Goal: Task Accomplishment & Management: Manage account settings

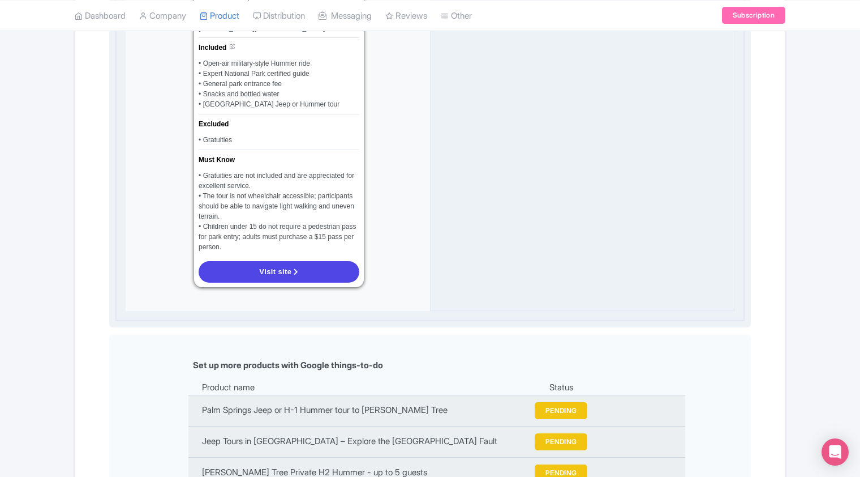
scroll to position [1188, 0]
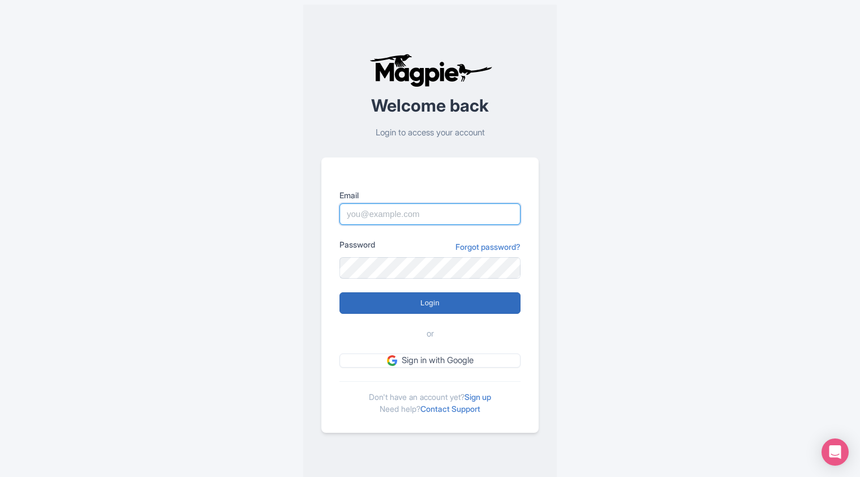
type input "outdooradventures@usa.com"
click at [430, 299] on input "Login" at bounding box center [430, 303] width 181 height 22
type input "Logging in..."
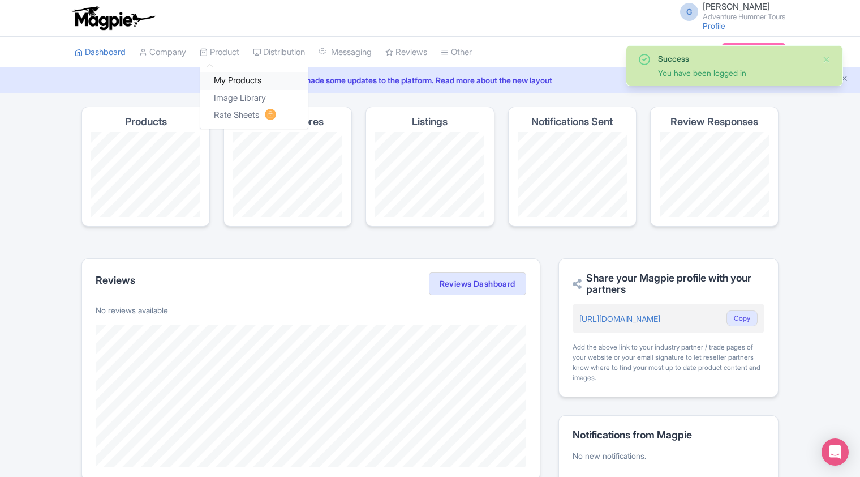
click at [231, 83] on link "My Products" at bounding box center [254, 81] width 108 height 18
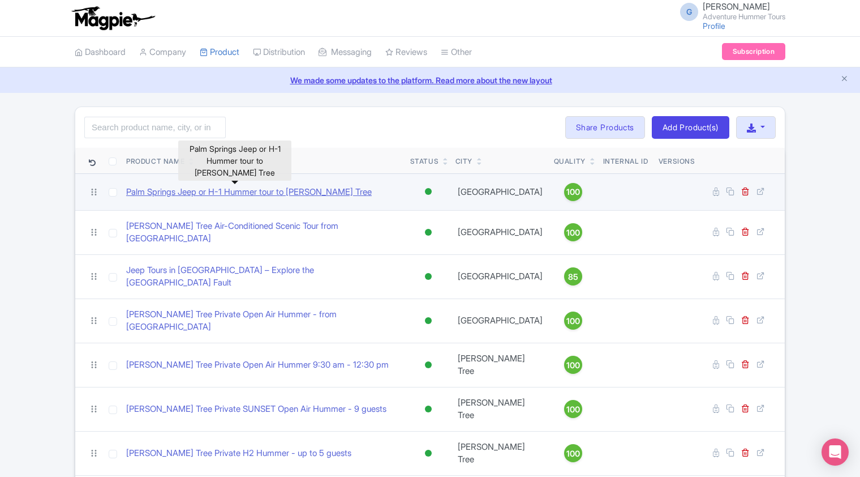
click at [215, 189] on link "Palm Springs Jeep or H-1 Hummer tour to [PERSON_NAME] Tree" at bounding box center [249, 192] width 246 height 13
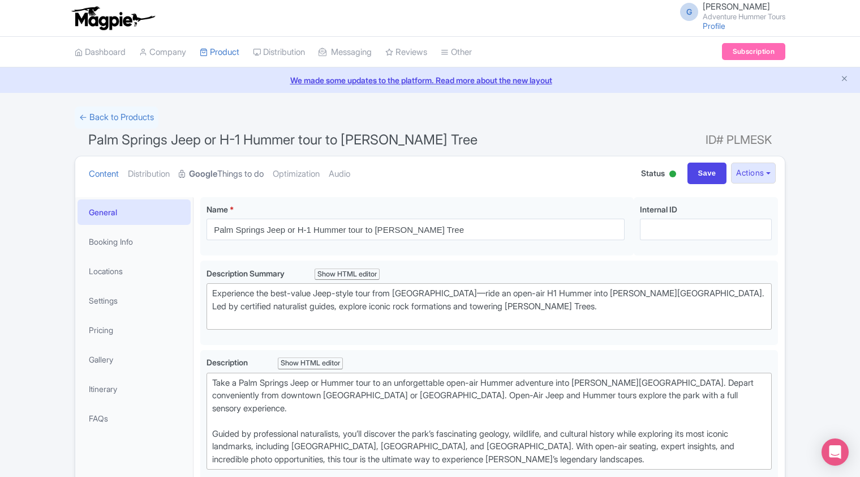
click at [232, 173] on link "Google Things to do" at bounding box center [221, 174] width 85 height 36
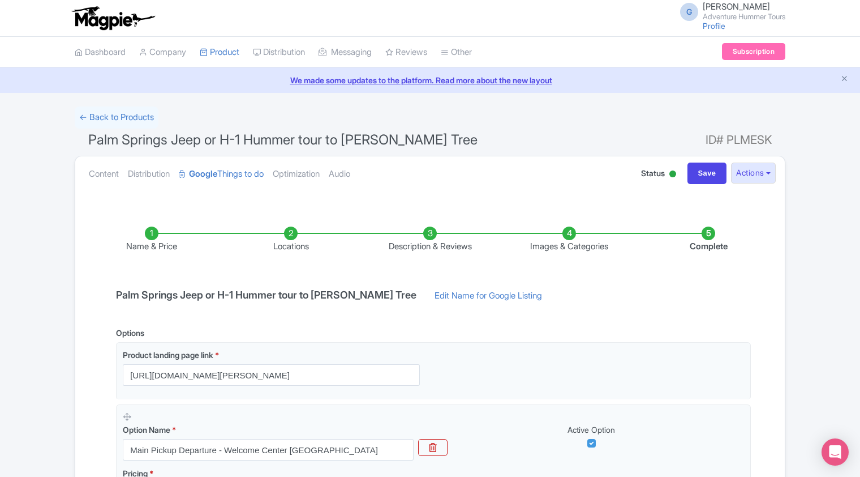
click at [566, 239] on li "Images & Categories" at bounding box center [569, 239] width 139 height 27
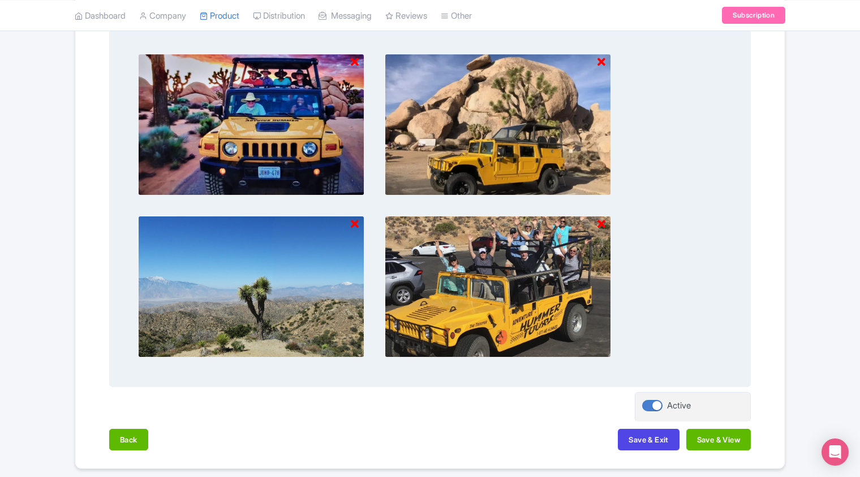
scroll to position [795, 0]
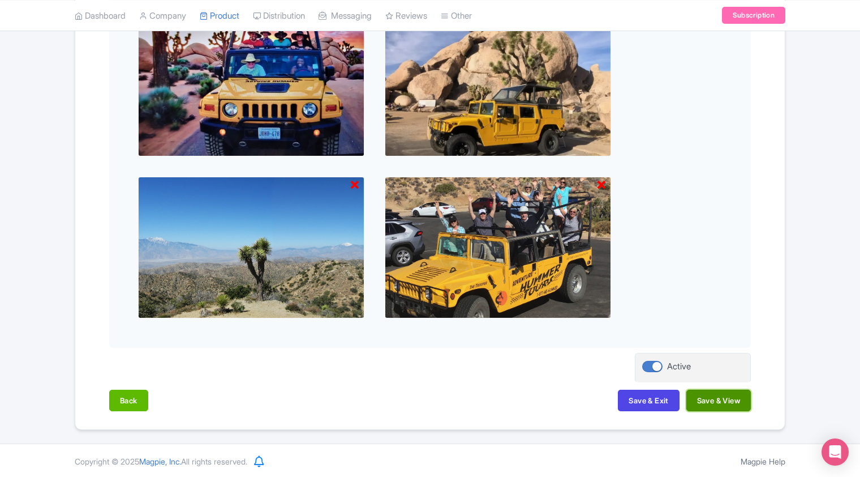
click at [713, 402] on button "Save & View" at bounding box center [718, 400] width 65 height 22
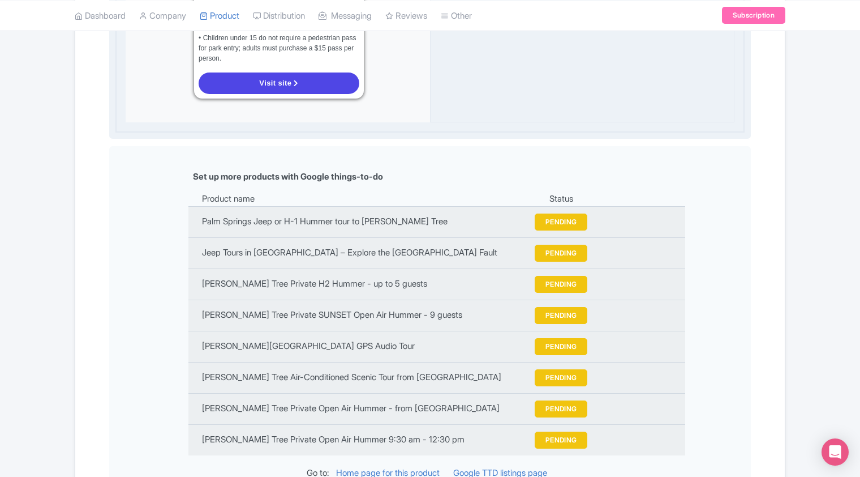
scroll to position [1248, 0]
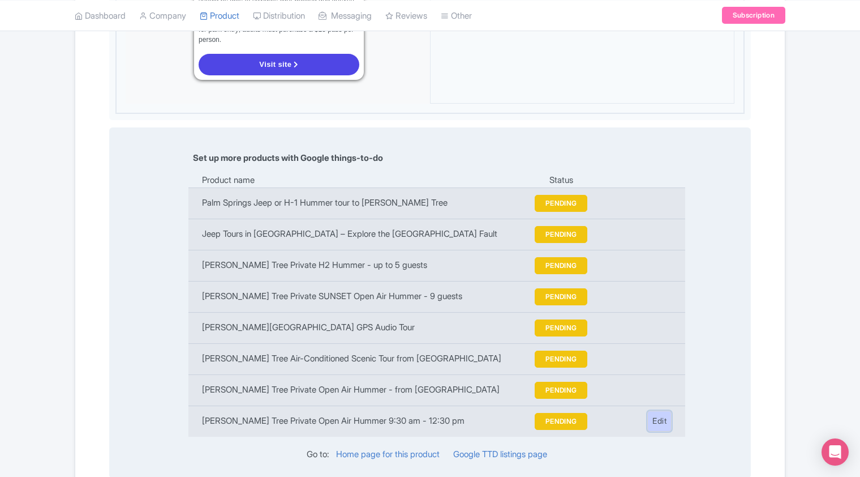
click at [659, 410] on link "Edit" at bounding box center [659, 420] width 24 height 21
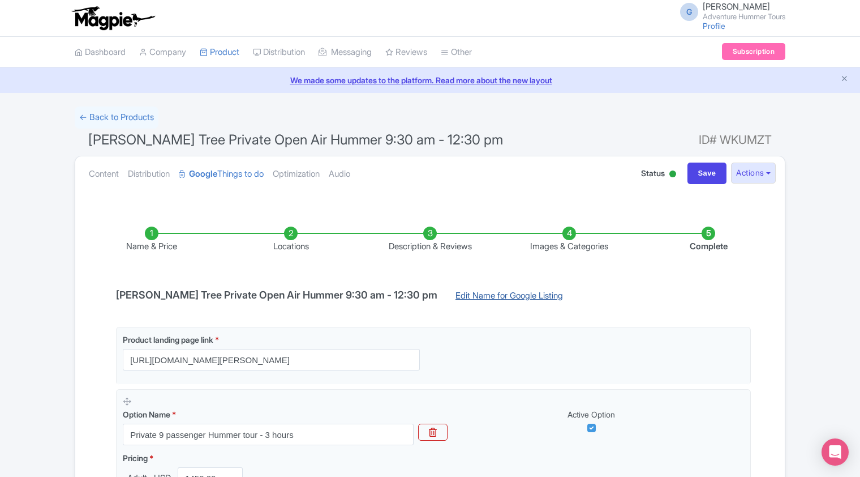
click at [446, 295] on link "Edit Name for Google Listing" at bounding box center [509, 298] width 130 height 18
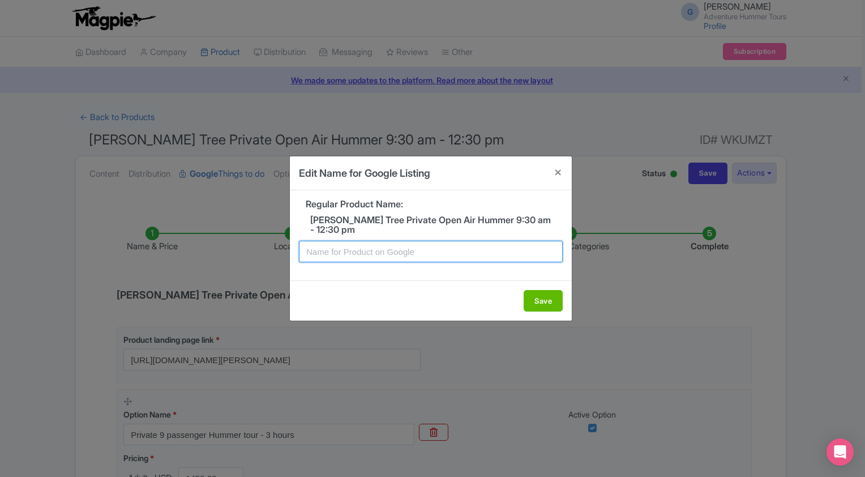
click at [356, 255] on input "text" at bounding box center [431, 252] width 264 height 22
type input "Joshua Tree Private Open Air Hummer - from the Yucca Valley Welcome Center"
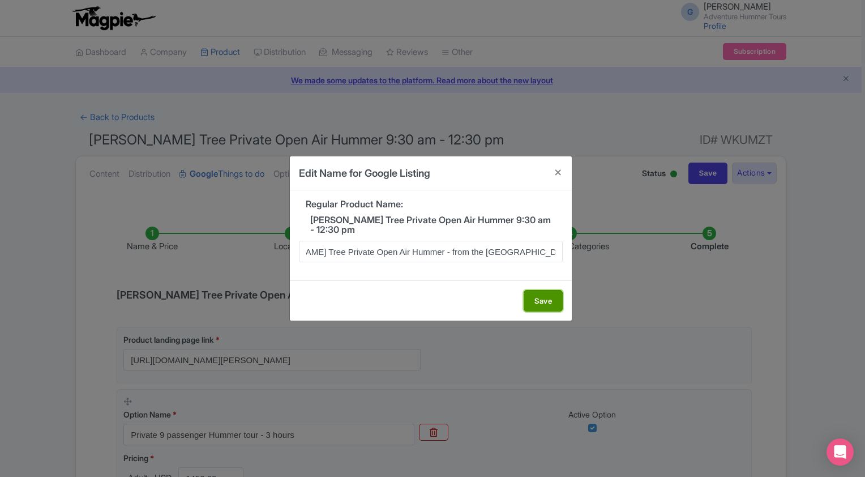
click at [546, 302] on button "Save" at bounding box center [542, 301] width 39 height 22
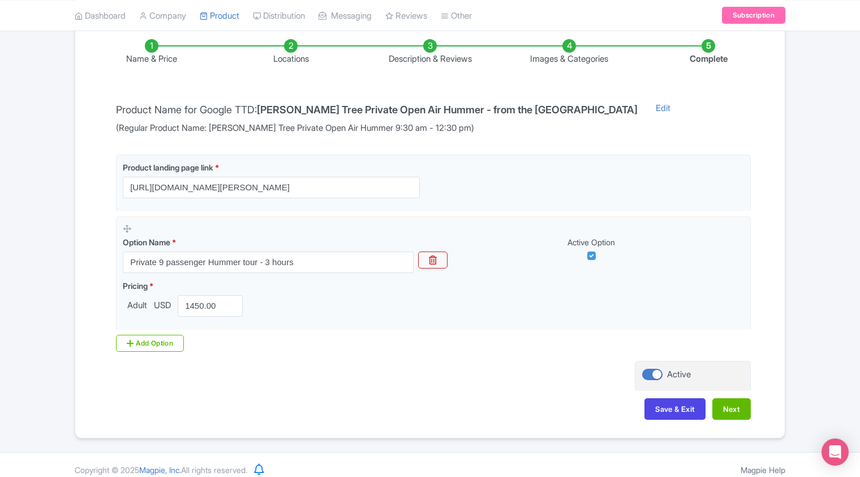
scroll to position [196, 0]
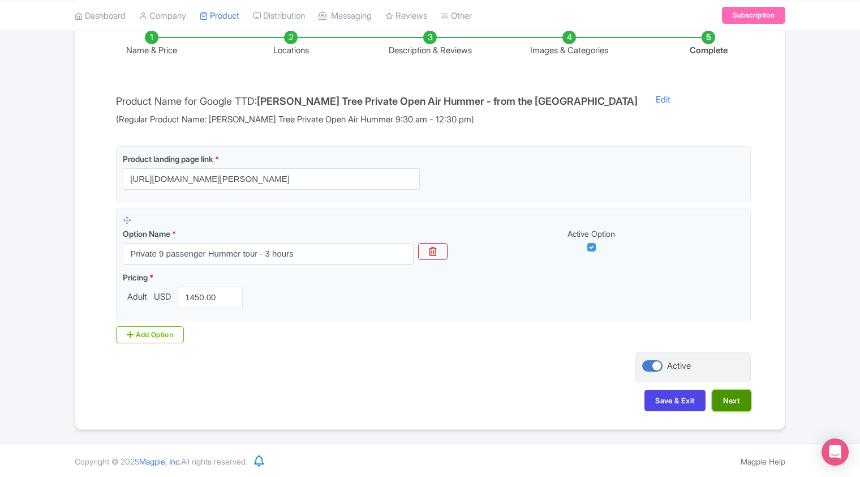
click at [732, 398] on button "Next" at bounding box center [732, 400] width 38 height 22
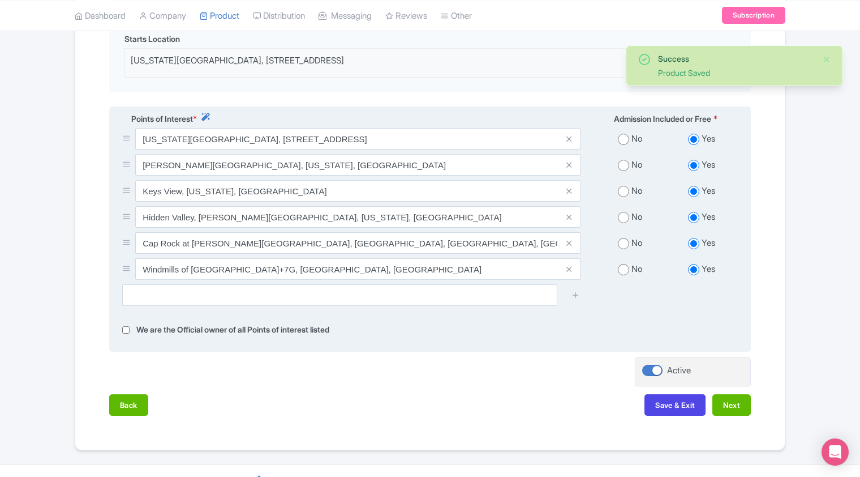
scroll to position [366, 0]
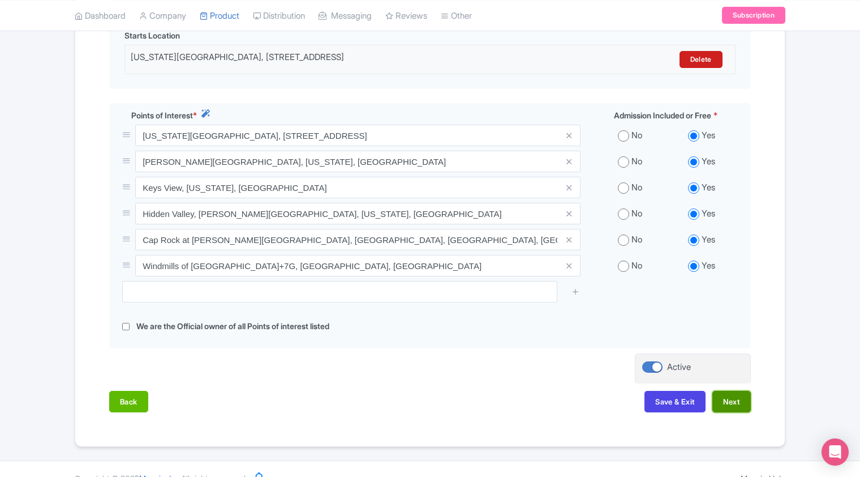
click at [726, 400] on button "Next" at bounding box center [732, 401] width 38 height 22
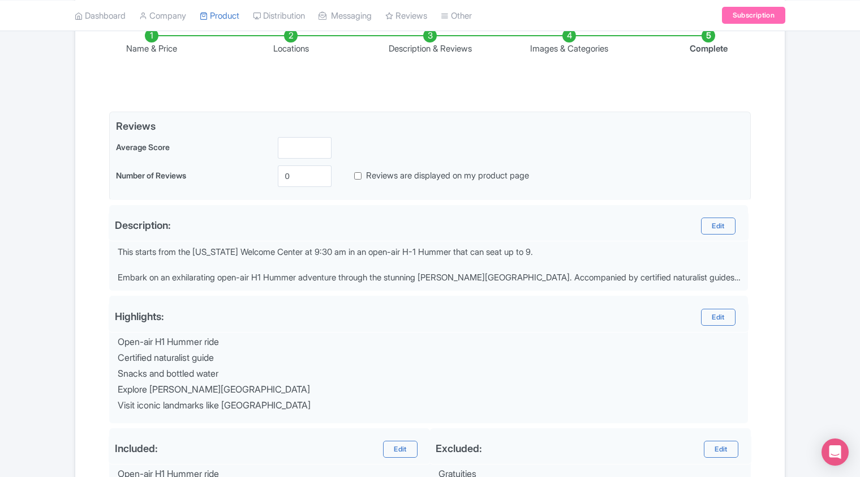
scroll to position [33, 0]
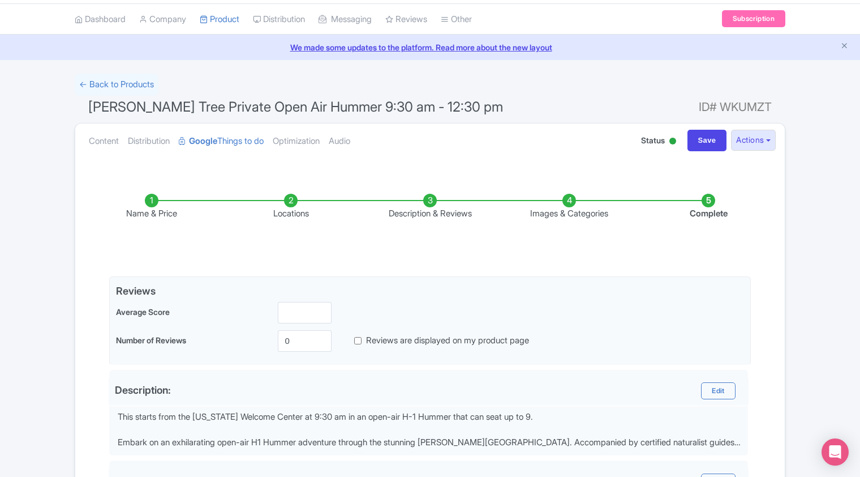
click at [568, 205] on li "Images & Categories" at bounding box center [569, 207] width 139 height 27
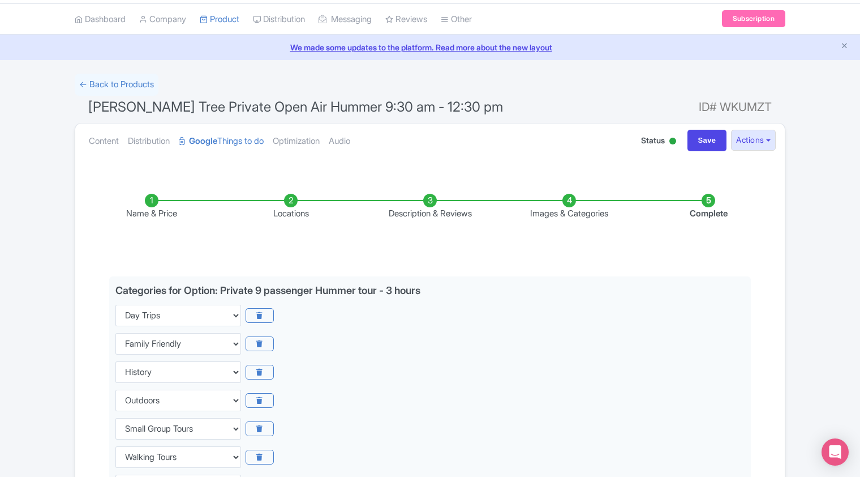
click at [436, 207] on li "Description & Reviews" at bounding box center [429, 207] width 139 height 27
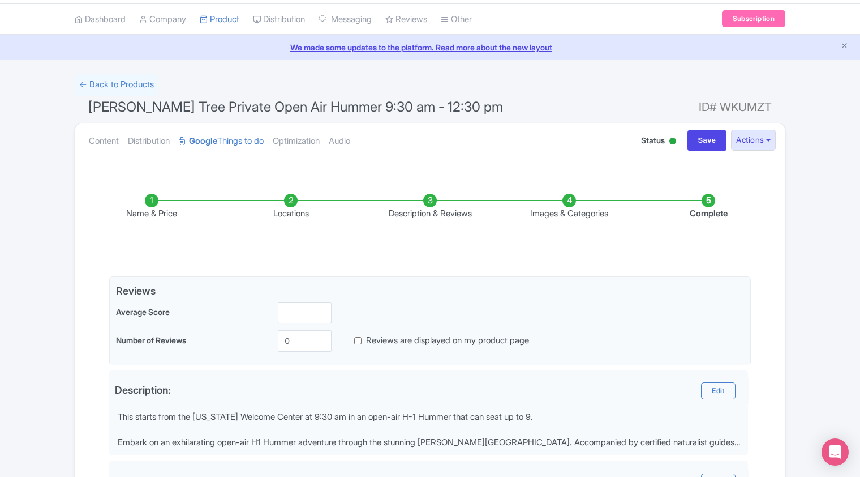
scroll to position [203, 0]
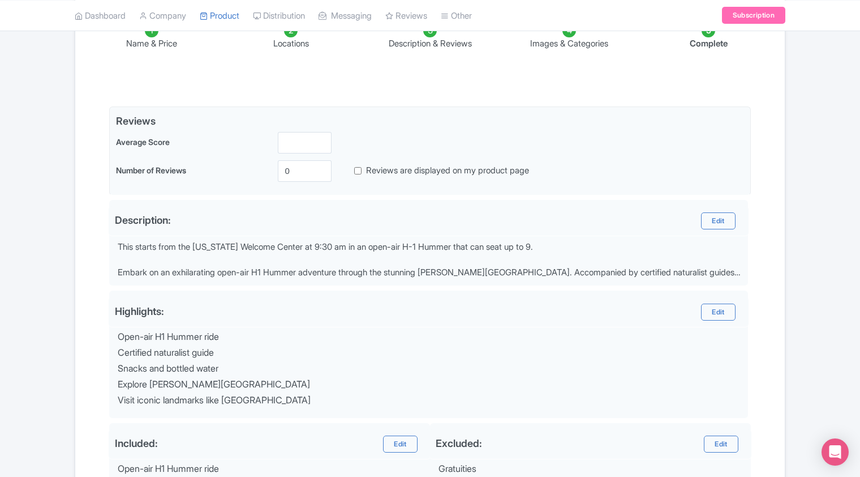
click at [147, 40] on li "Name & Price" at bounding box center [151, 37] width 139 height 27
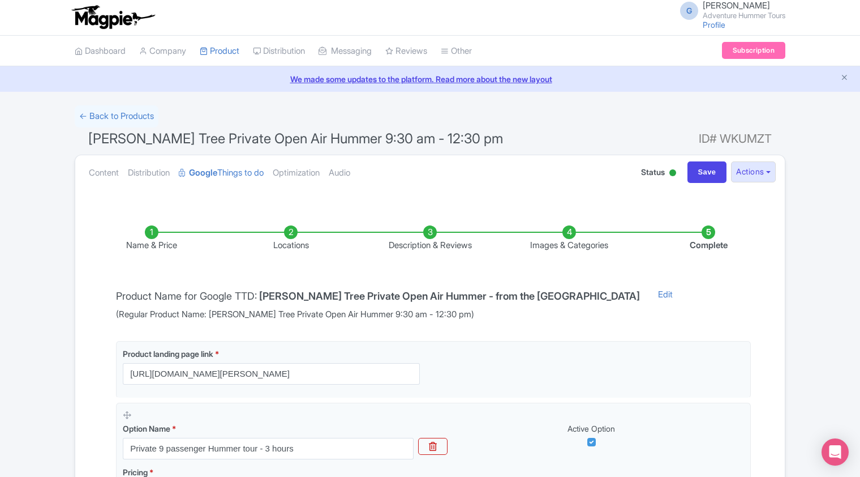
scroll to position [0, 0]
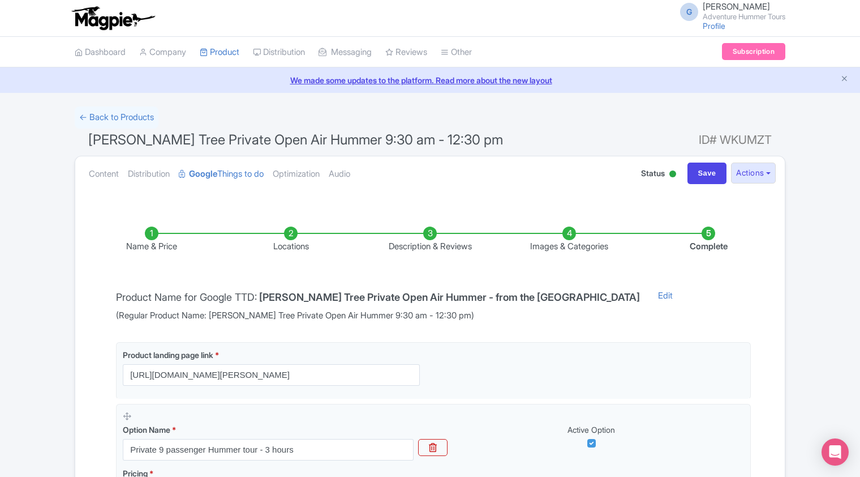
click at [563, 238] on li "Images & Categories" at bounding box center [569, 239] width 139 height 27
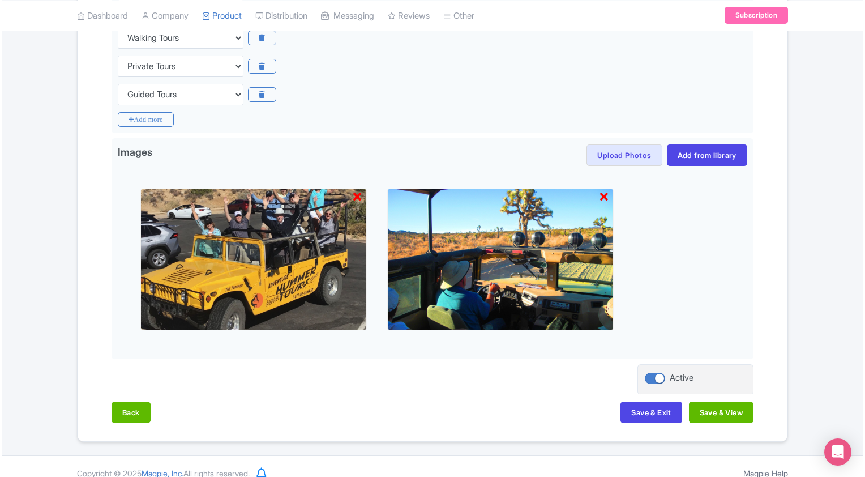
scroll to position [453, 0]
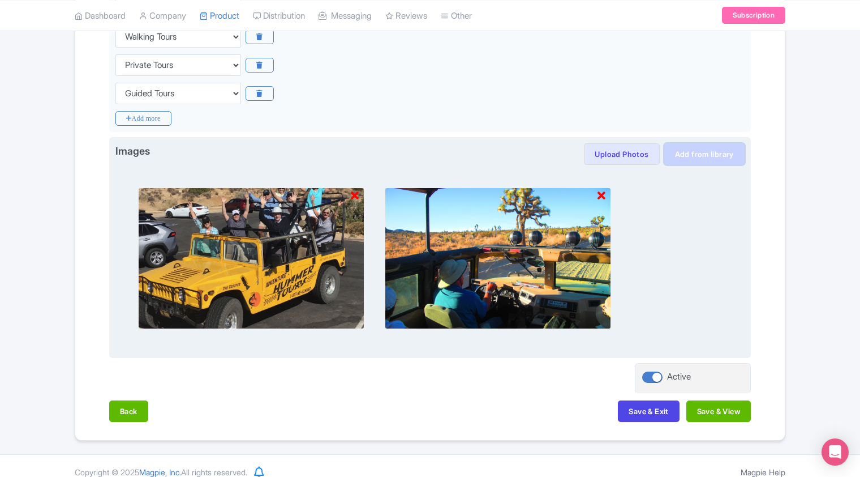
click at [702, 153] on link "Add from library" at bounding box center [704, 154] width 80 height 22
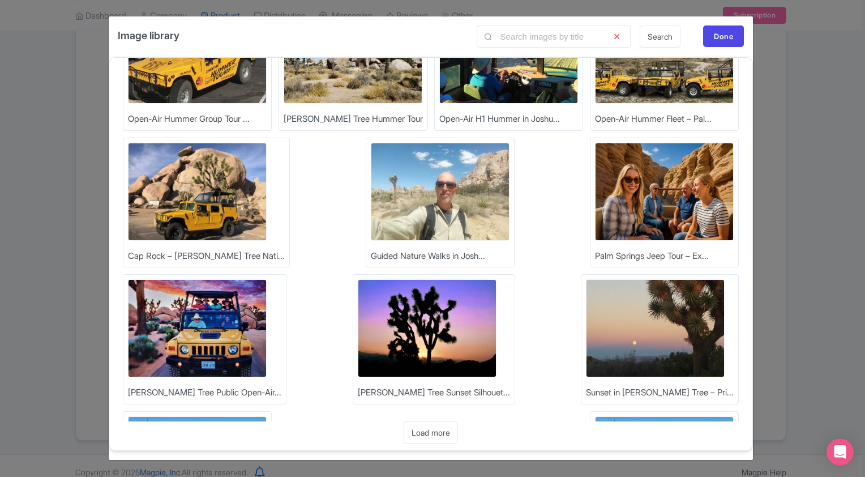
scroll to position [0, 0]
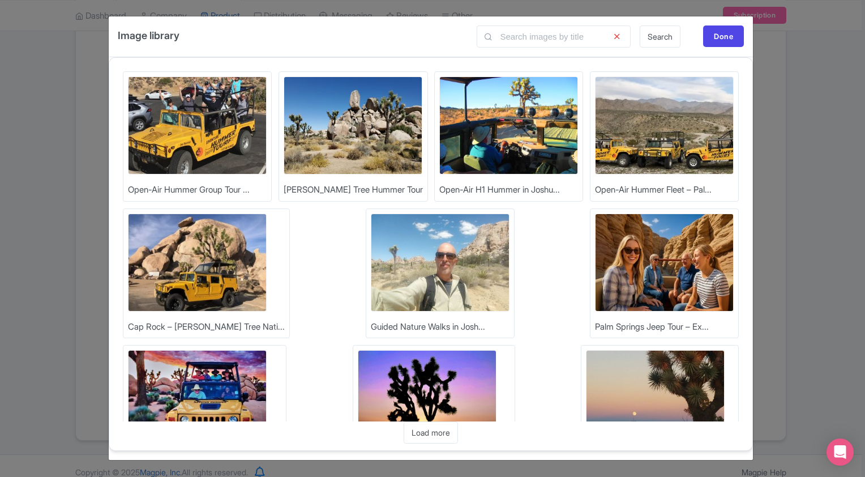
click at [267, 350] on img at bounding box center [197, 399] width 139 height 98
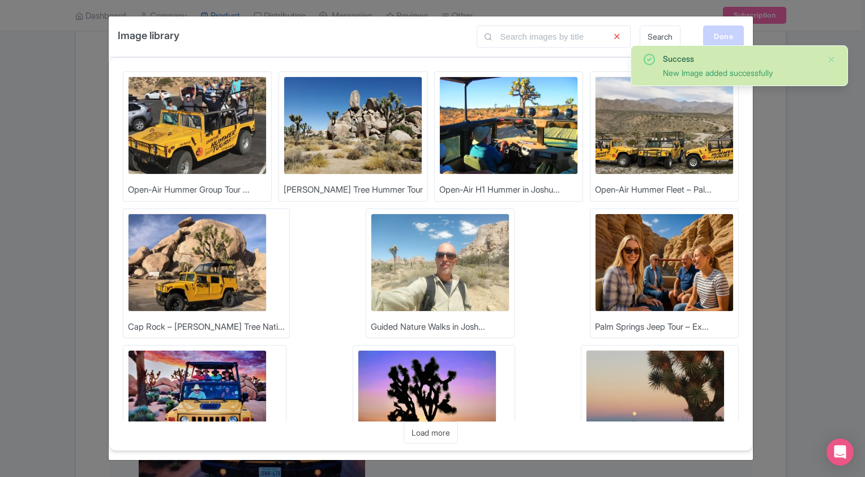
click at [722, 36] on div "Done" at bounding box center [723, 36] width 41 height 22
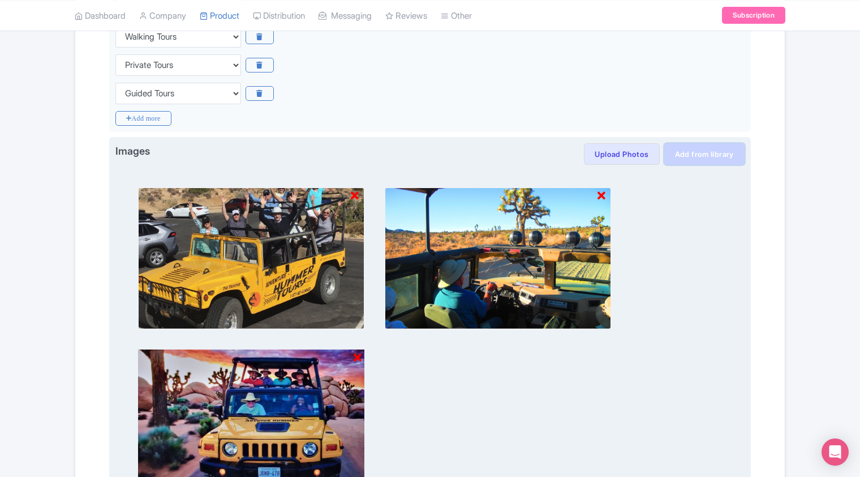
click at [699, 156] on link "Add from library" at bounding box center [704, 154] width 80 height 22
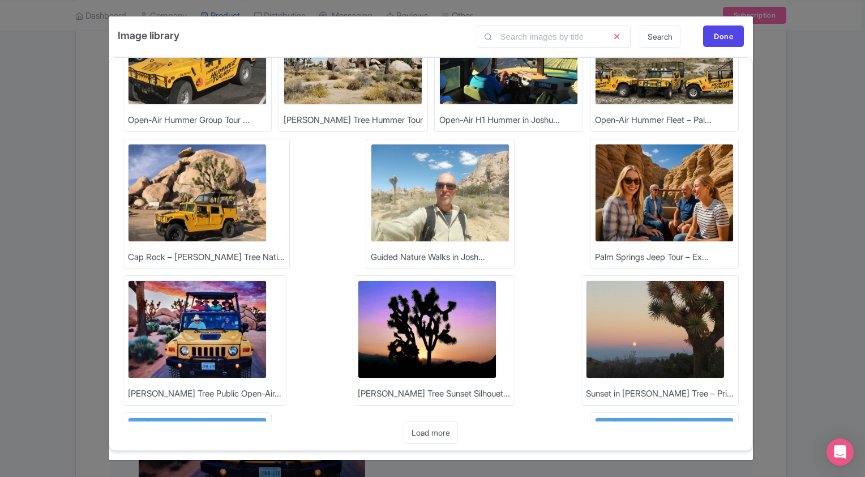
scroll to position [71, 0]
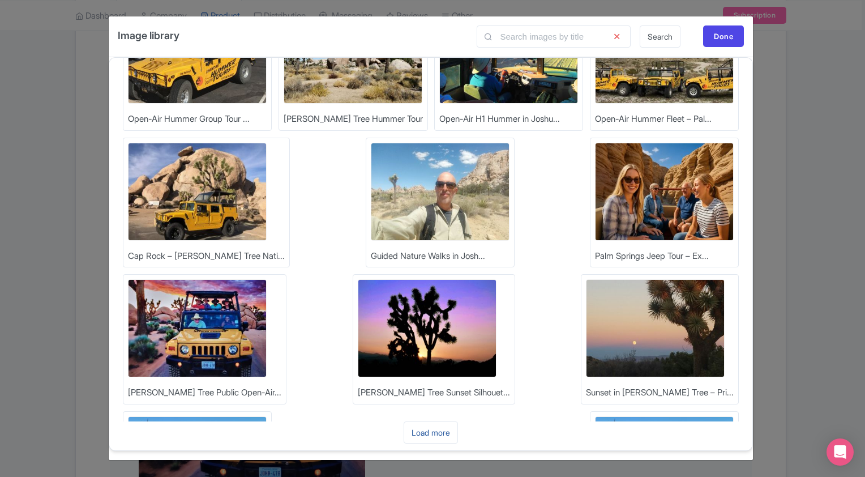
click at [426, 434] on link "Load more" at bounding box center [431, 432] width 54 height 22
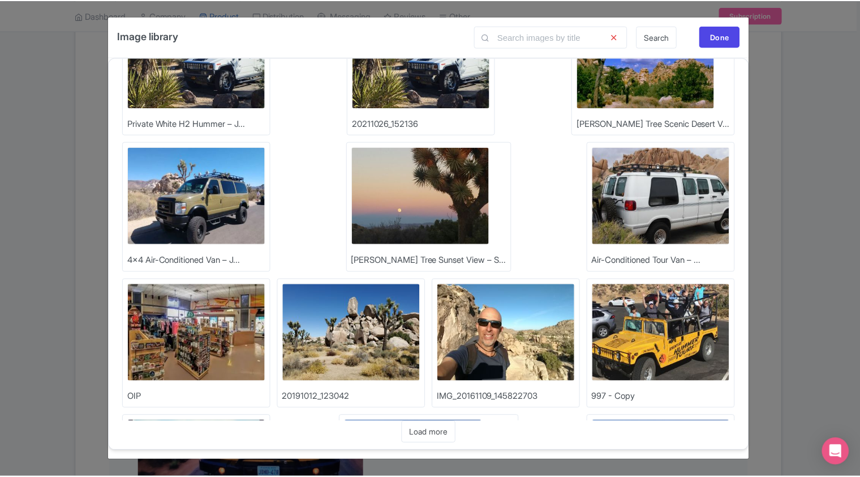
scroll to position [480, 0]
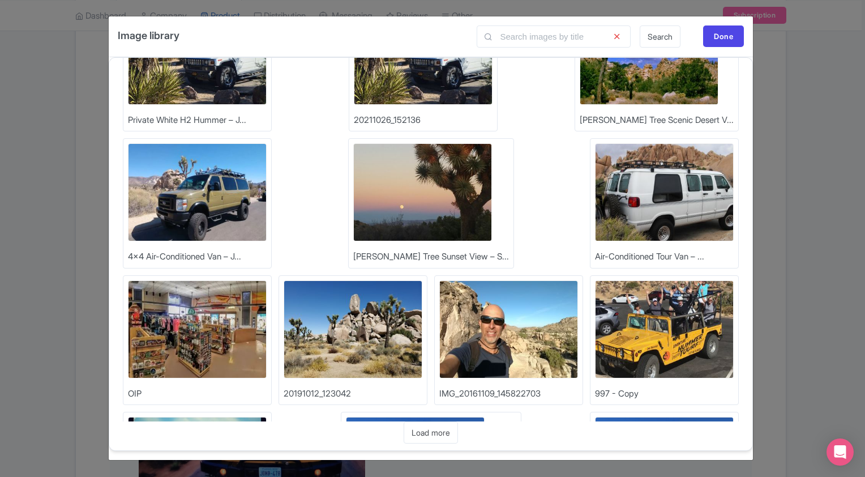
click at [362, 417] on img at bounding box center [415, 466] width 139 height 98
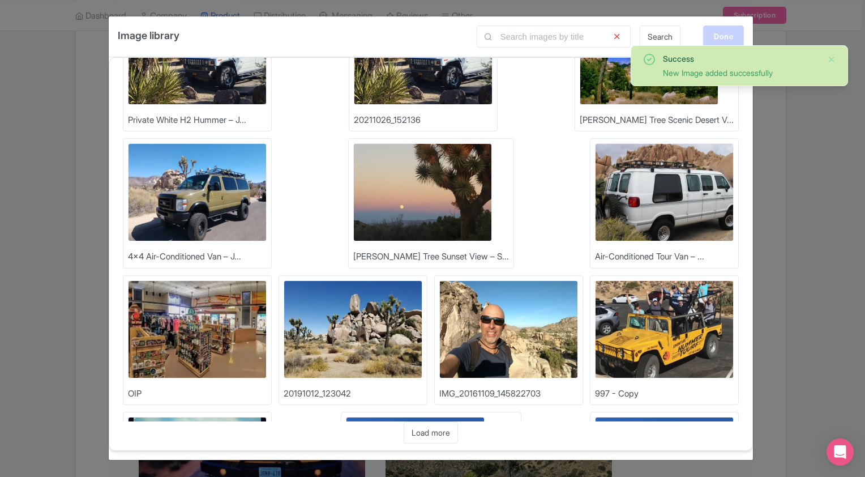
click at [719, 37] on div "Done" at bounding box center [723, 36] width 41 height 22
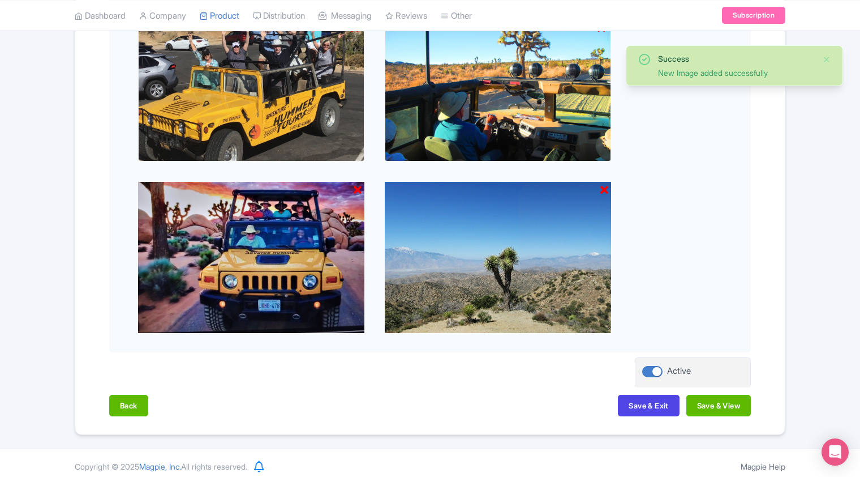
scroll to position [625, 0]
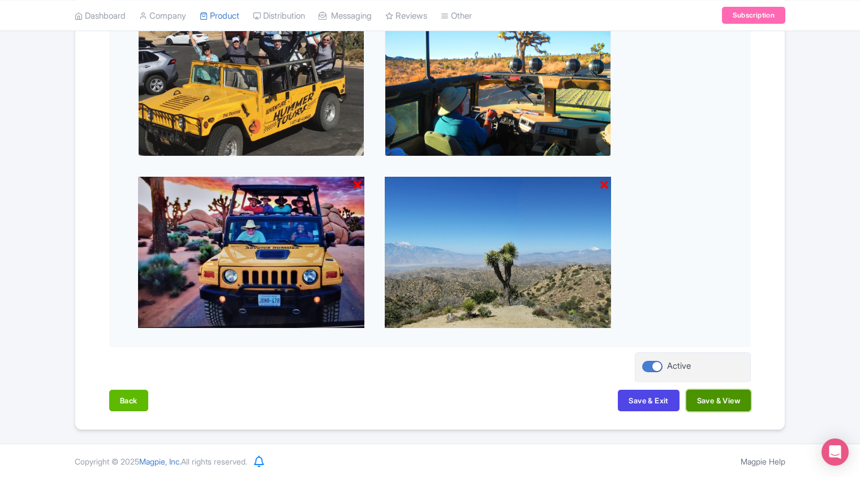
click at [724, 404] on button "Save & View" at bounding box center [718, 400] width 65 height 22
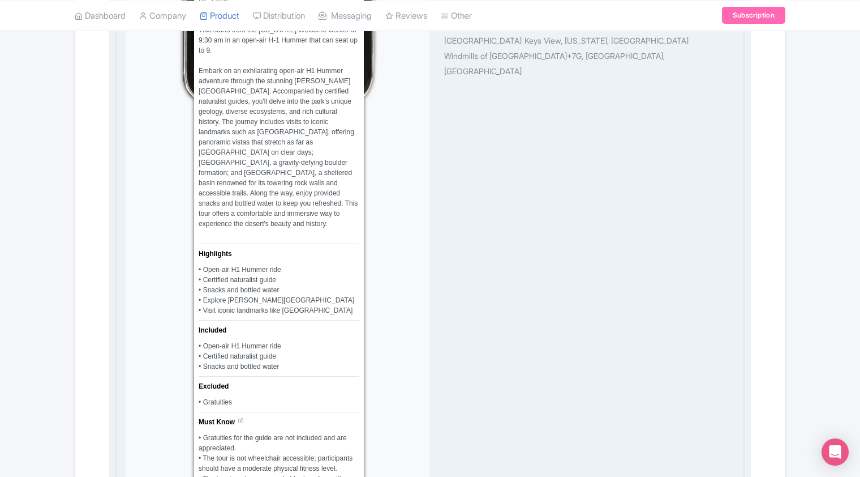
scroll to position [908, 0]
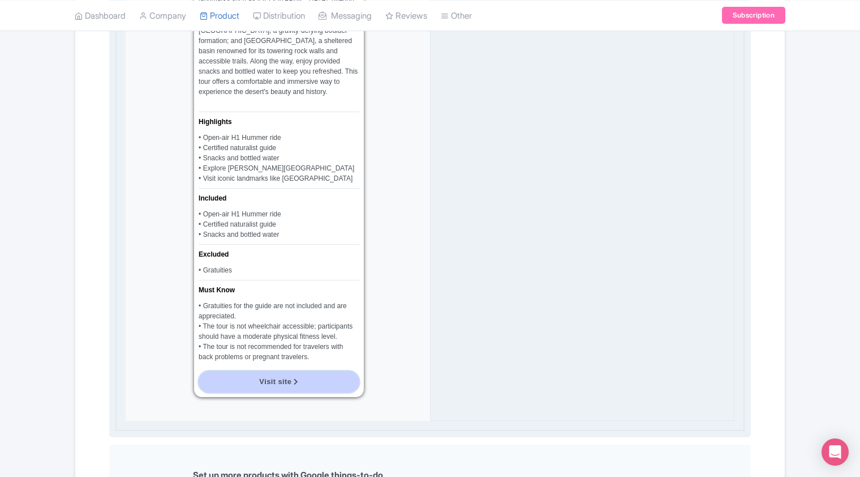
click at [276, 371] on link "Visit site" at bounding box center [279, 382] width 161 height 22
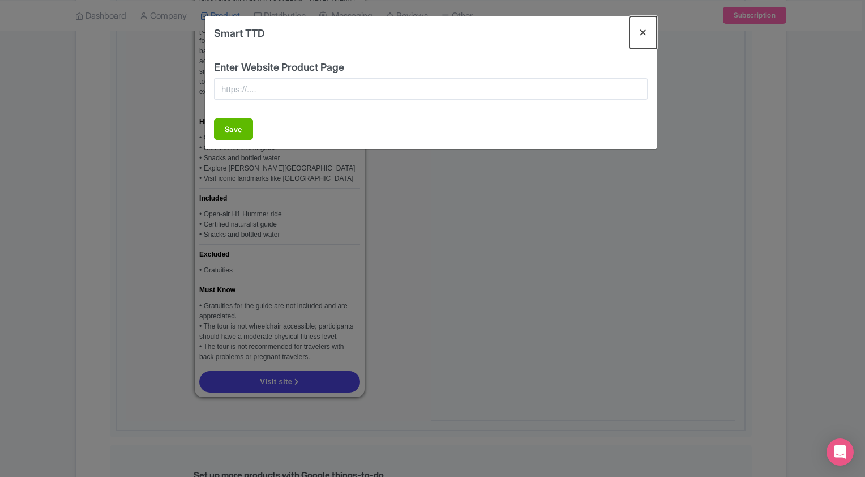
click at [643, 34] on button "Close" at bounding box center [642, 32] width 27 height 32
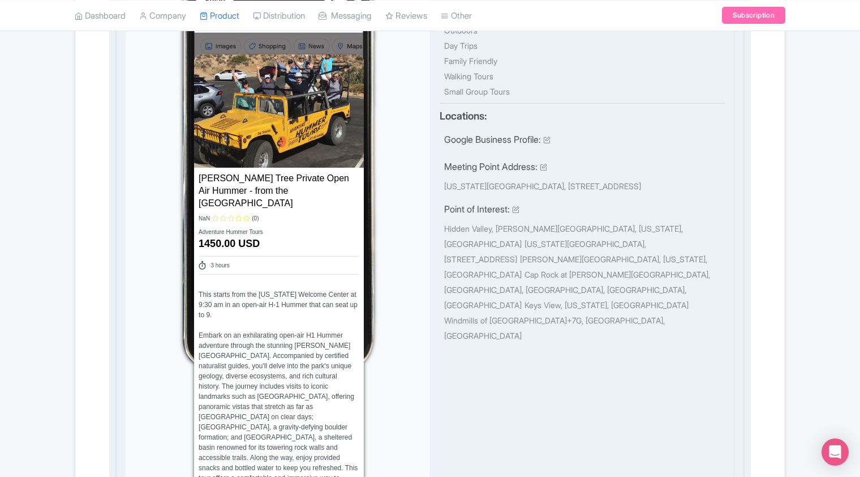
scroll to position [59, 0]
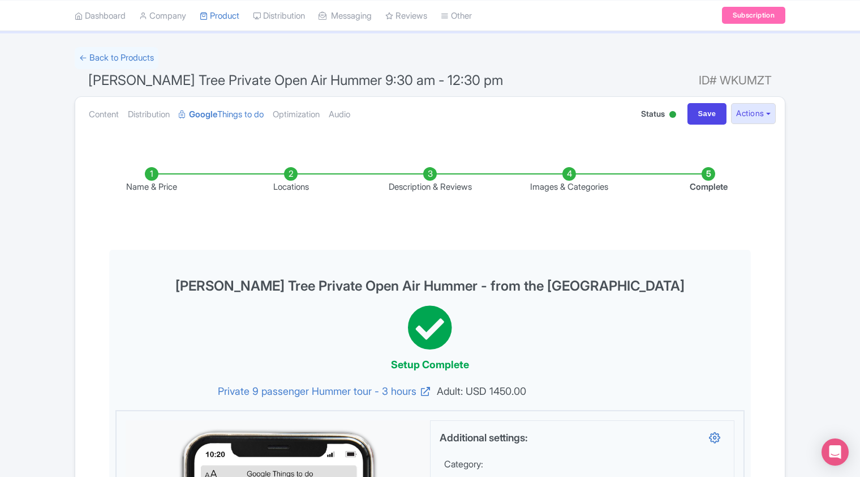
click at [428, 182] on li "Description & Reviews" at bounding box center [429, 180] width 139 height 27
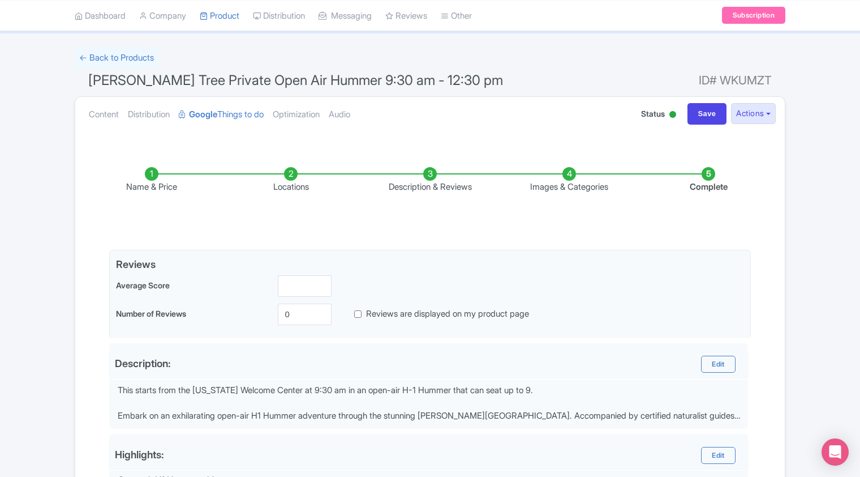
click at [153, 183] on li "Name & Price" at bounding box center [151, 180] width 139 height 27
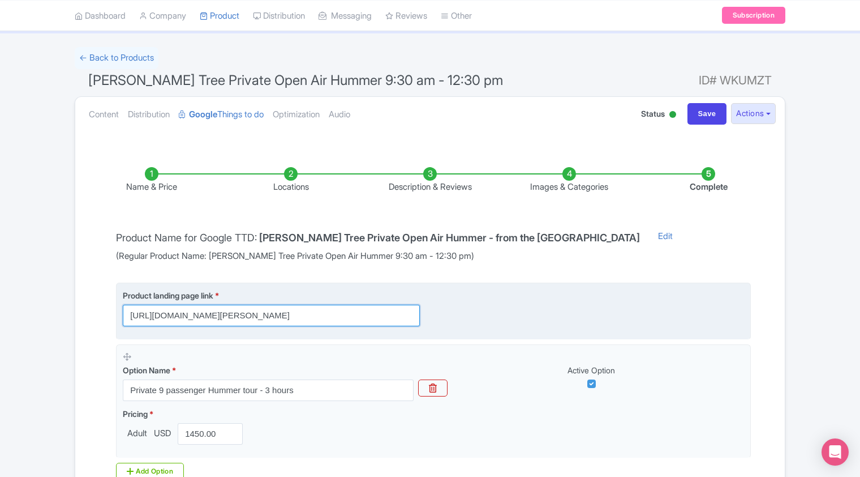
click at [264, 316] on input "https://adventurehummer.rezgo.com/details/402468/private-joshua-tree-open-air-h…" at bounding box center [271, 315] width 297 height 22
click at [268, 318] on input "https://adventurehummer.rezgo.com/details/402468/private-joshua-tree-open-air-h…" at bounding box center [271, 315] width 297 height 22
